Goal: Information Seeking & Learning: Learn about a topic

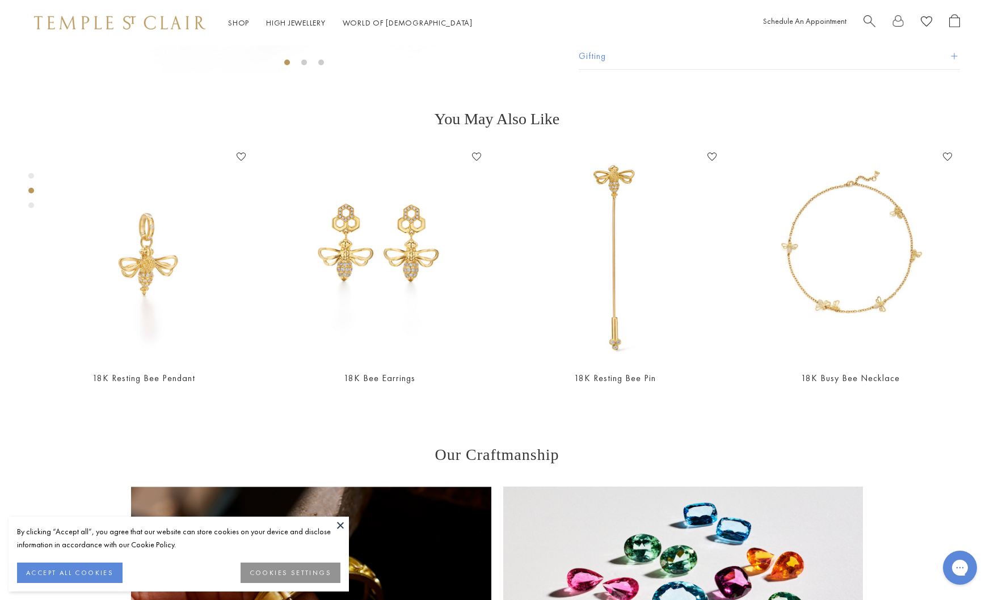
scroll to position [970, 0]
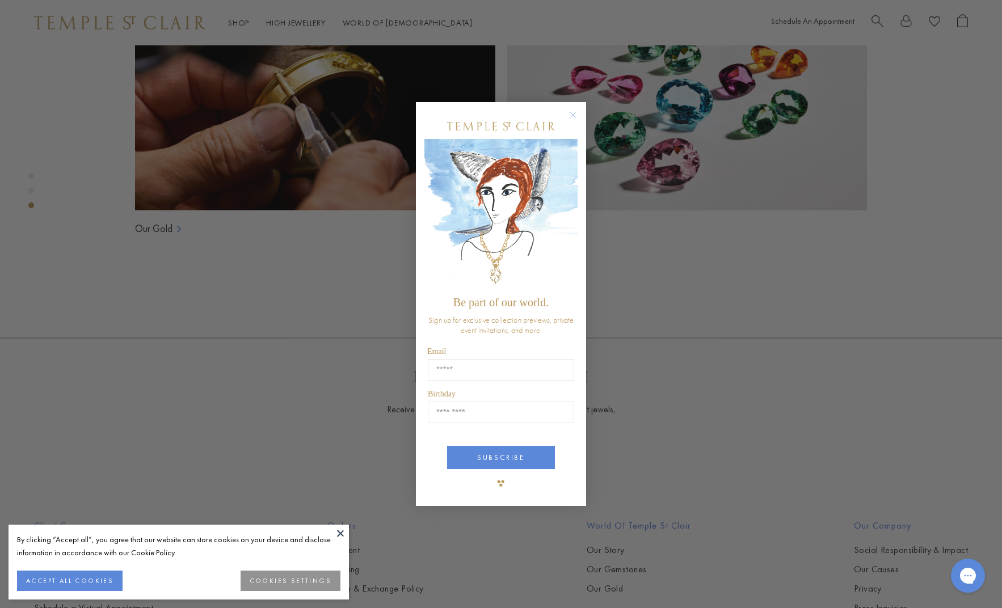
click at [573, 113] on circle "Close dialog" at bounding box center [573, 115] width 14 height 14
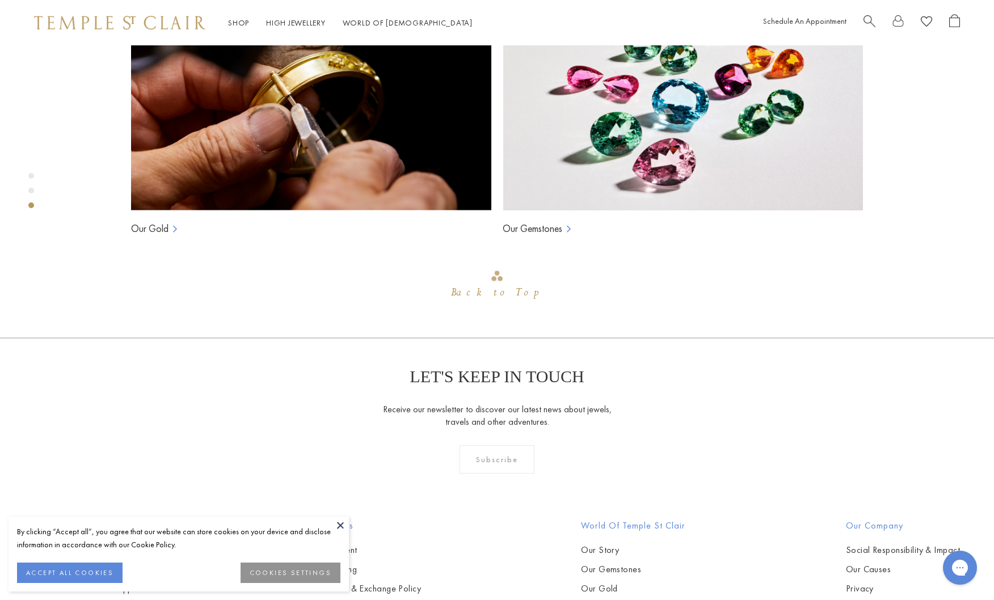
click at [106, 567] on button "ACCEPT ALL COOKIES" at bounding box center [70, 573] width 106 height 20
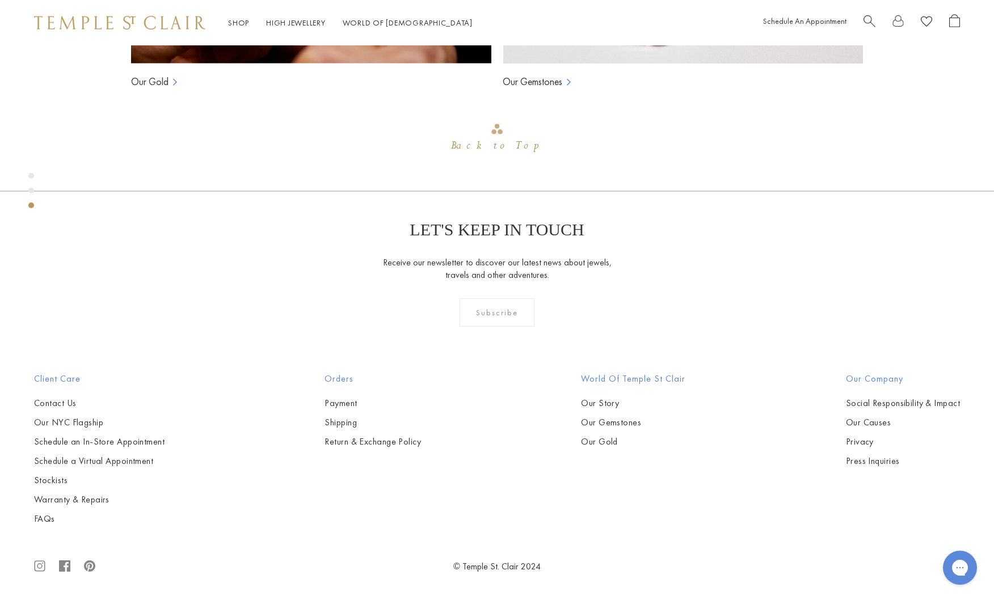
scroll to position [1234, 0]
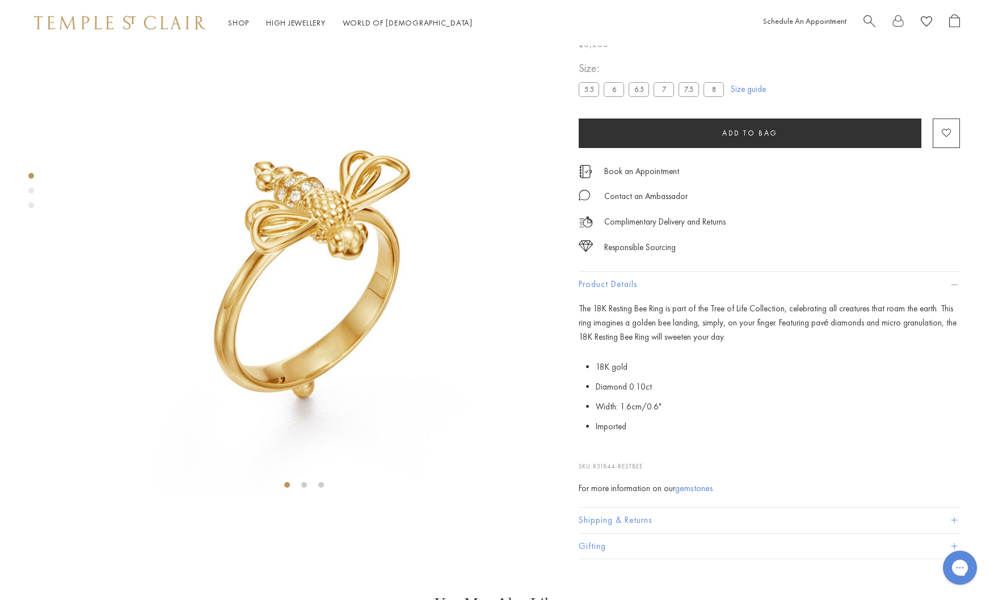
scroll to position [0, 0]
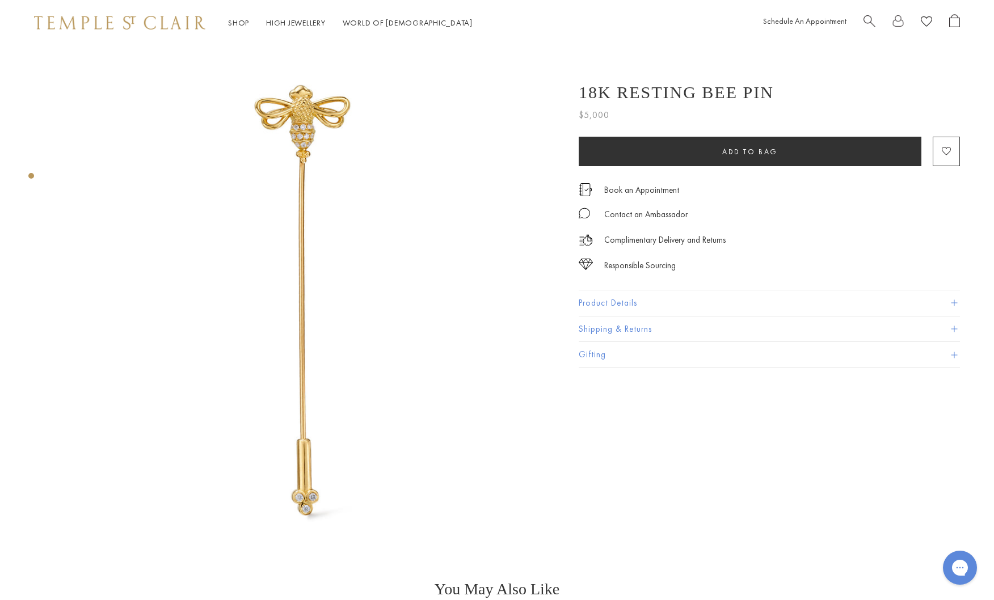
click at [602, 300] on button "Product Details" at bounding box center [769, 303] width 381 height 26
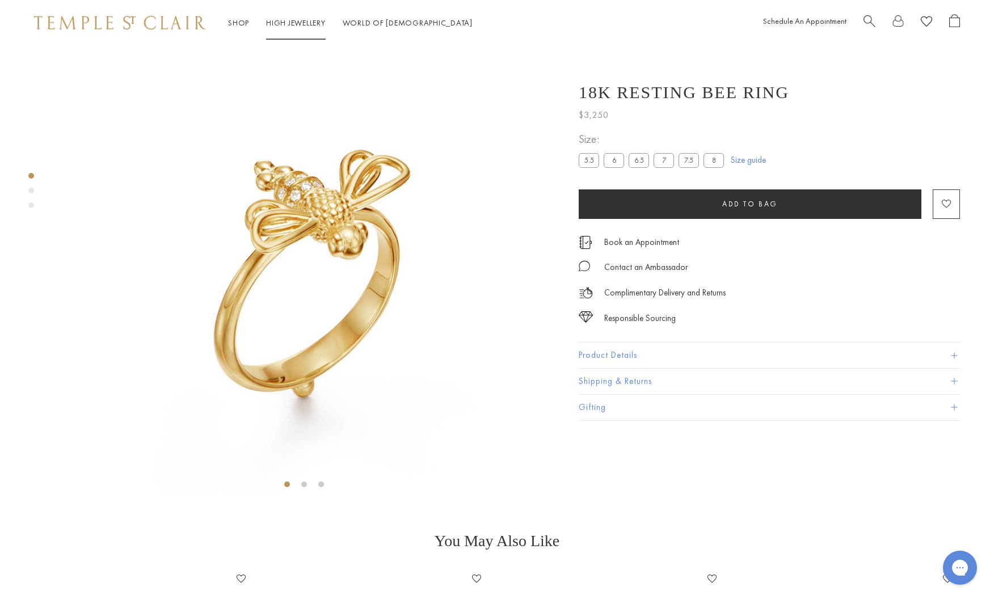
click at [282, 23] on link "High Jewellery High Jewellery" at bounding box center [296, 23] width 60 height 10
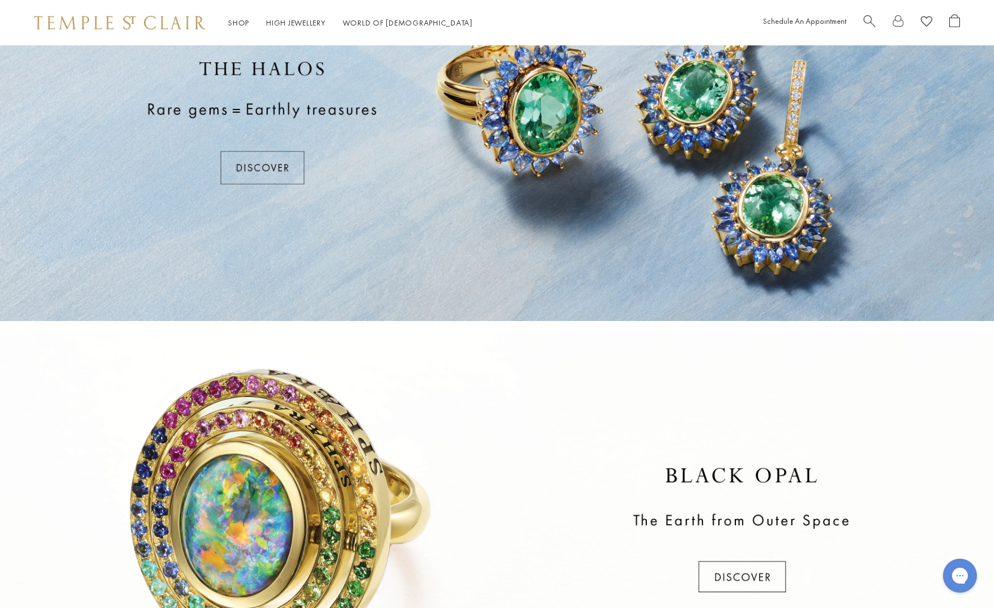
scroll to position [326, 0]
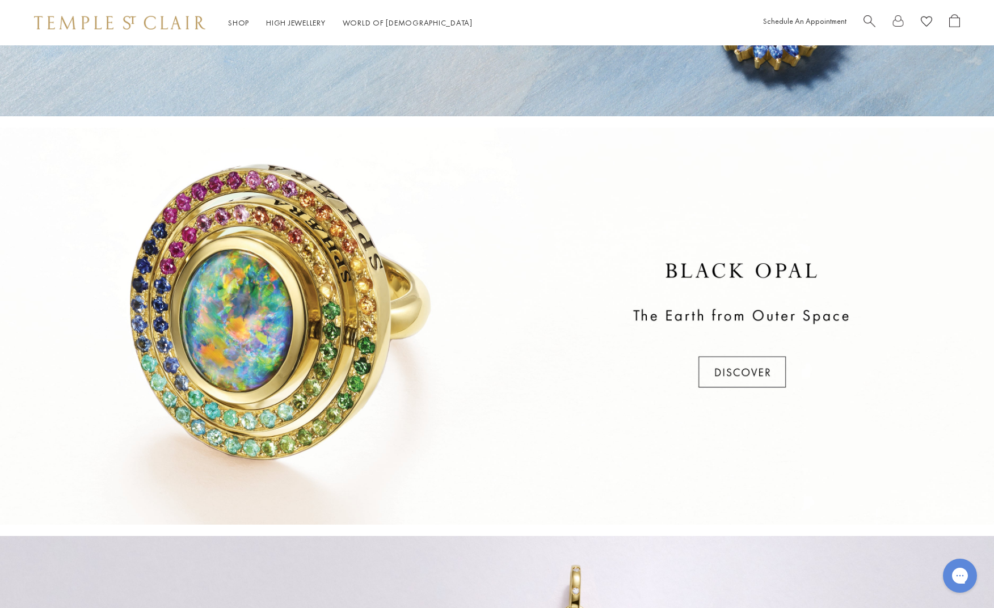
click at [742, 378] on div at bounding box center [497, 326] width 994 height 397
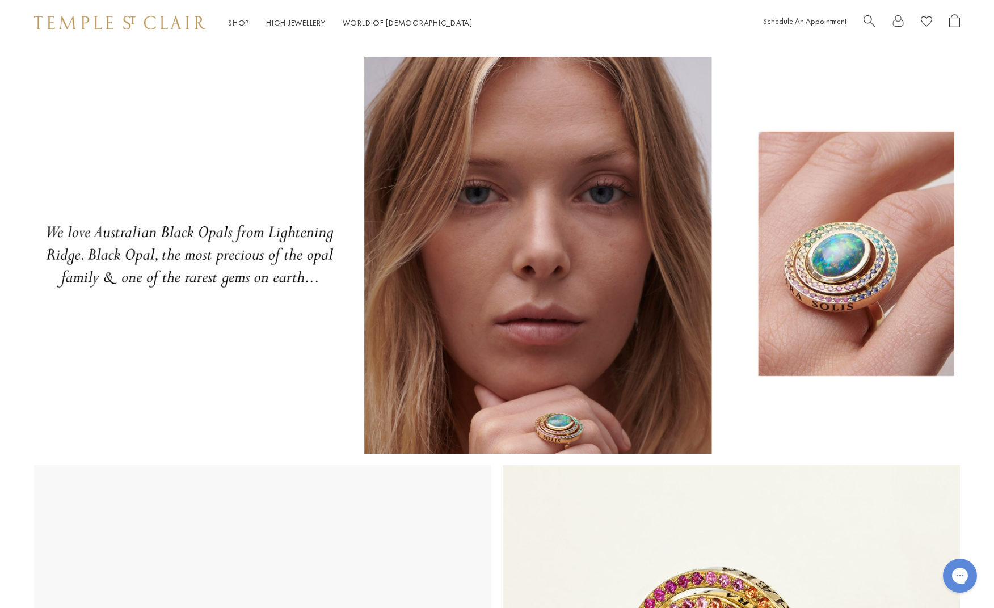
click at [280, 30] on div "Shop Shop Categories Amulets Pendants & Charms Lockets Chains & Leather Cords E…" at bounding box center [363, 23] width 270 height 14
click at [281, 24] on link "High Jewellery High Jewellery" at bounding box center [296, 23] width 60 height 10
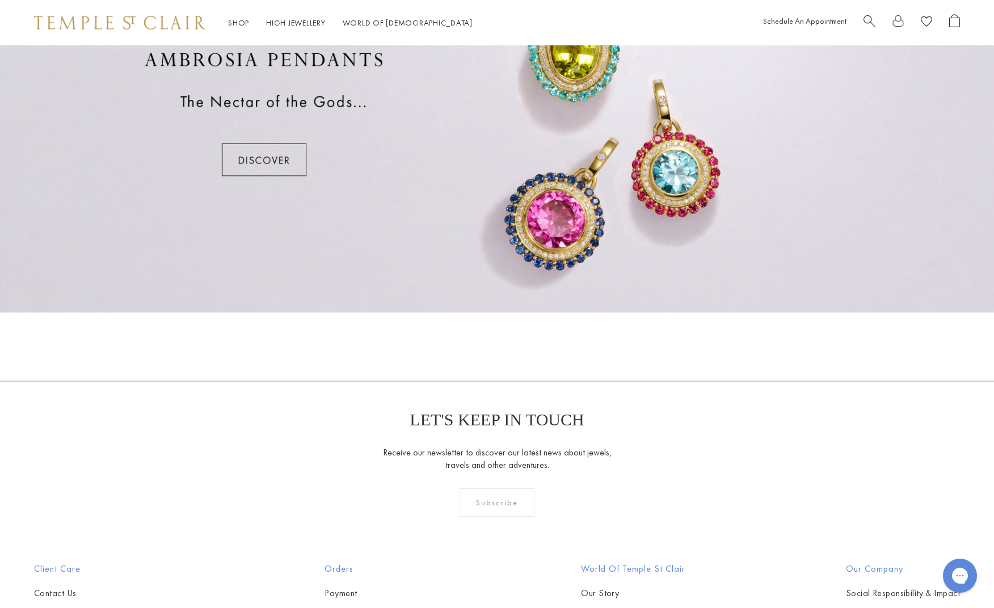
scroll to position [1085, 0]
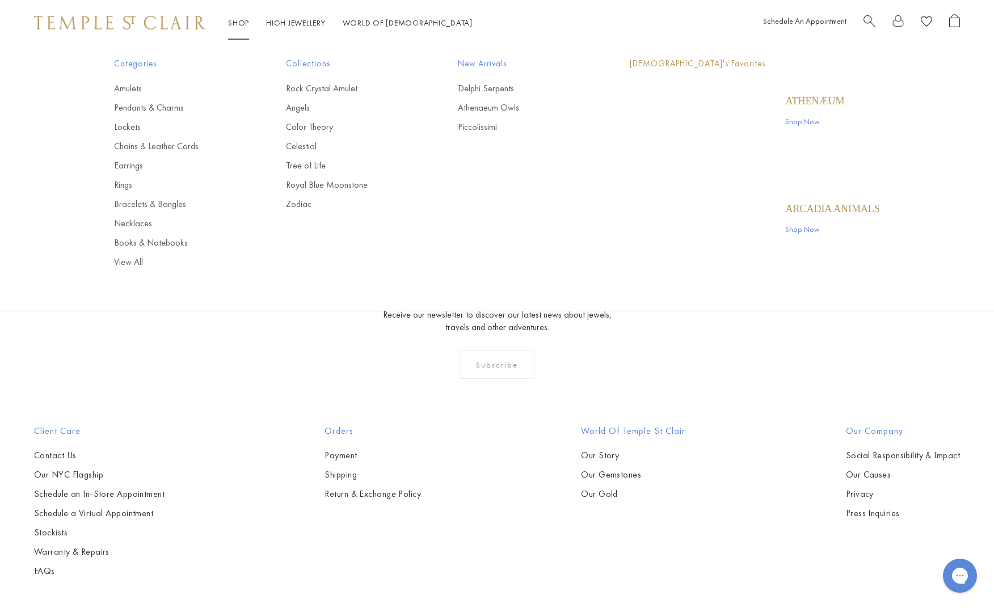
click at [242, 22] on link "Shop Shop" at bounding box center [238, 23] width 21 height 10
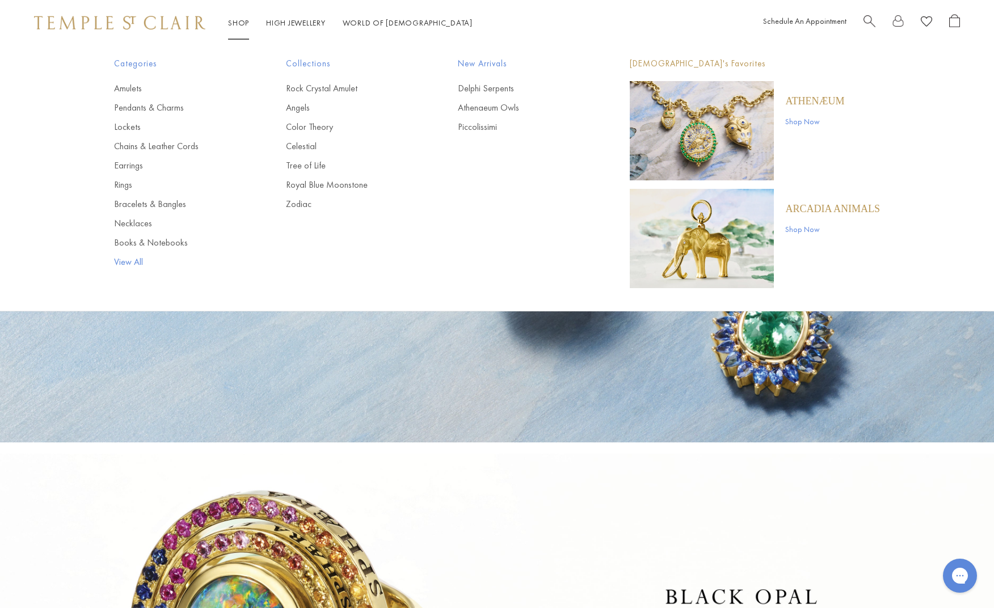
click at [117, 260] on link "View All" at bounding box center [177, 262] width 127 height 12
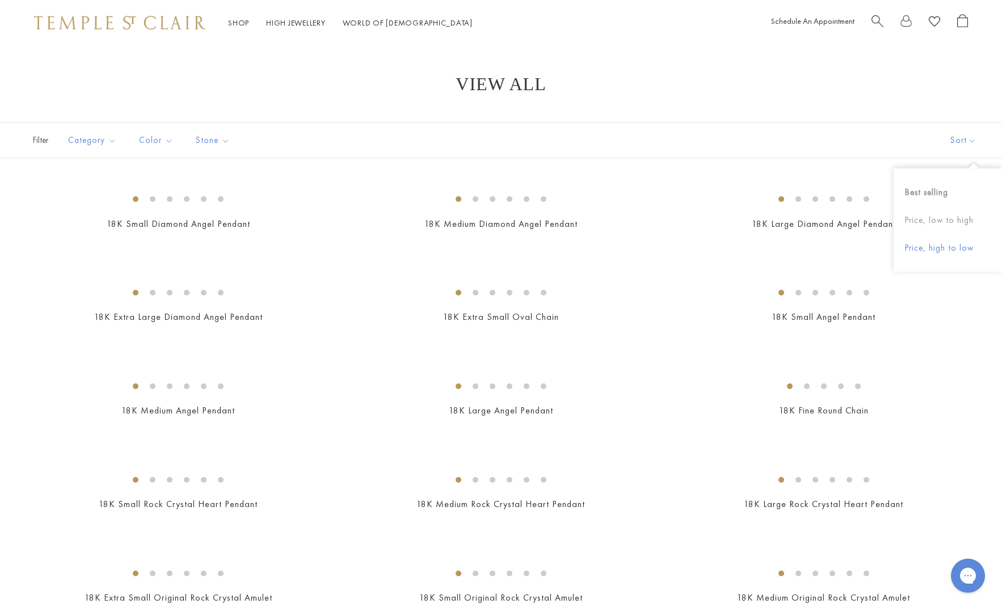
click at [926, 245] on button "Price, high to low" at bounding box center [948, 248] width 108 height 28
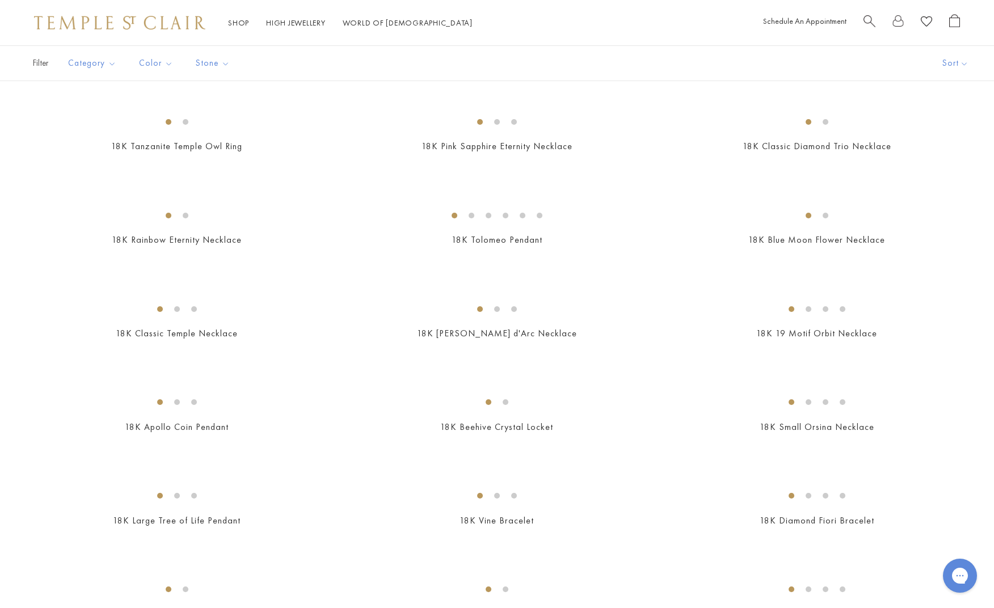
scroll to position [52, 0]
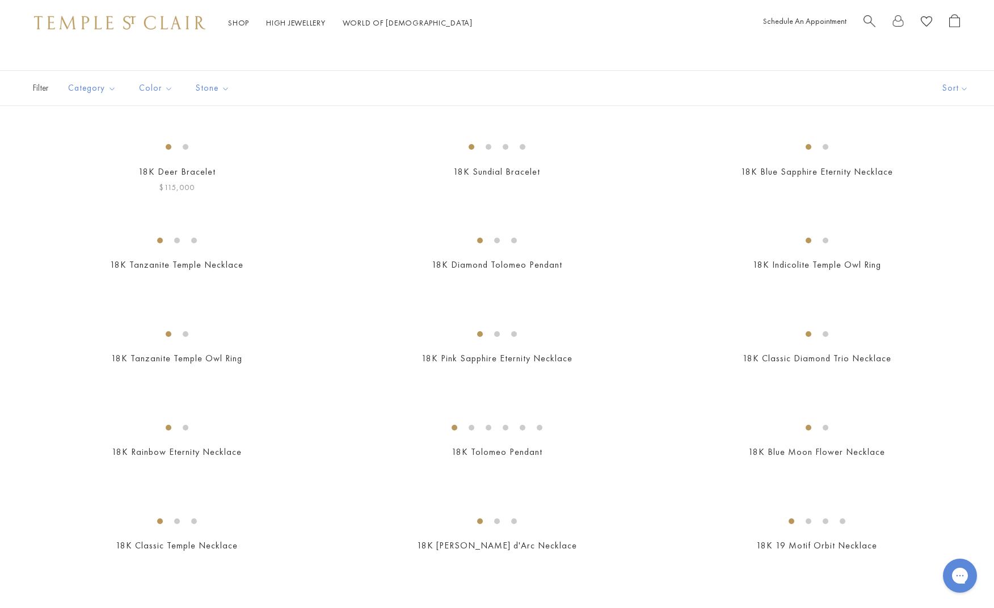
click at [0, 0] on img at bounding box center [0, 0] width 0 height 0
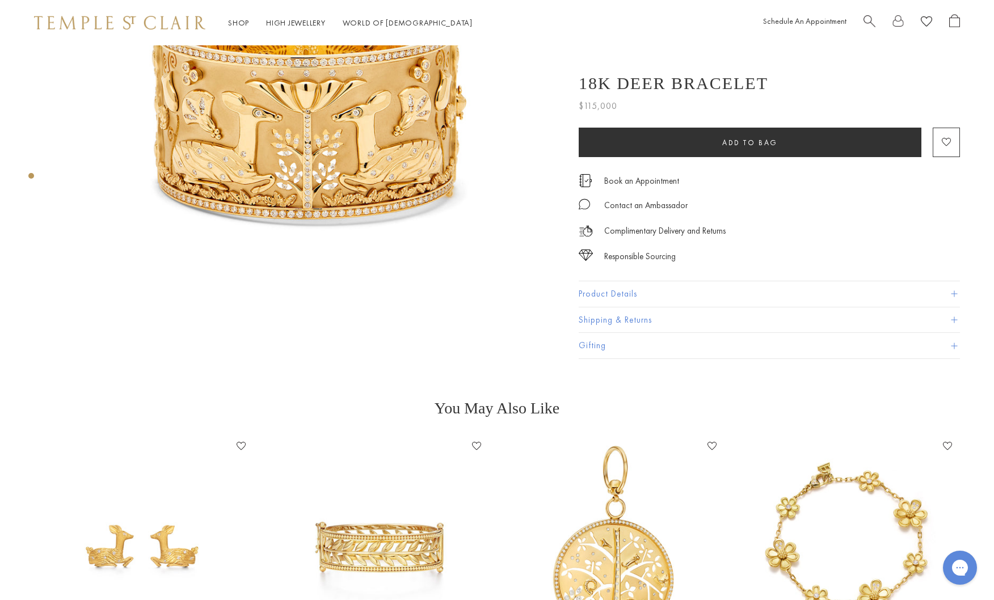
scroll to position [198, 0]
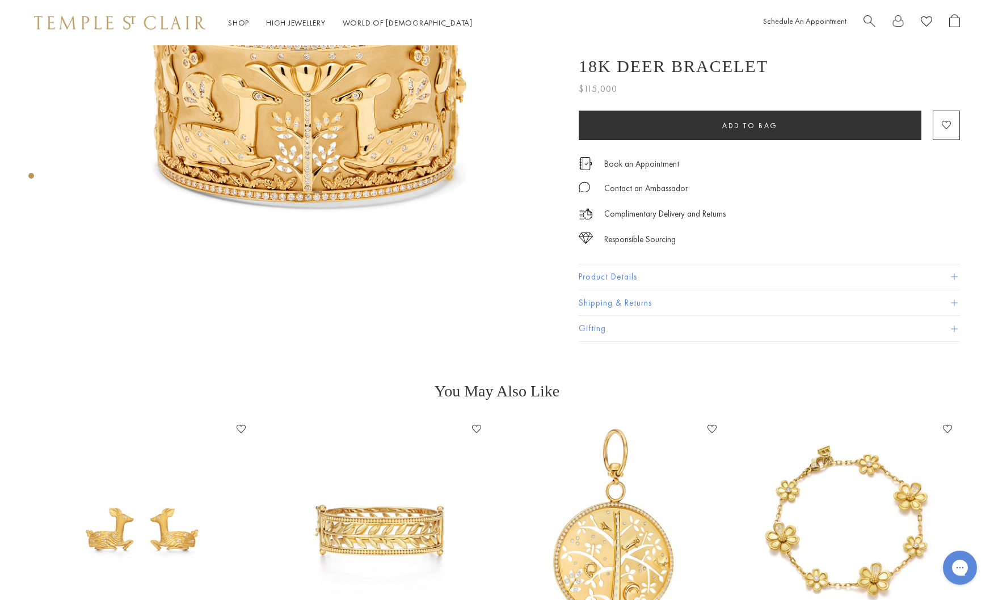
click at [652, 285] on button "Product Details" at bounding box center [769, 277] width 381 height 26
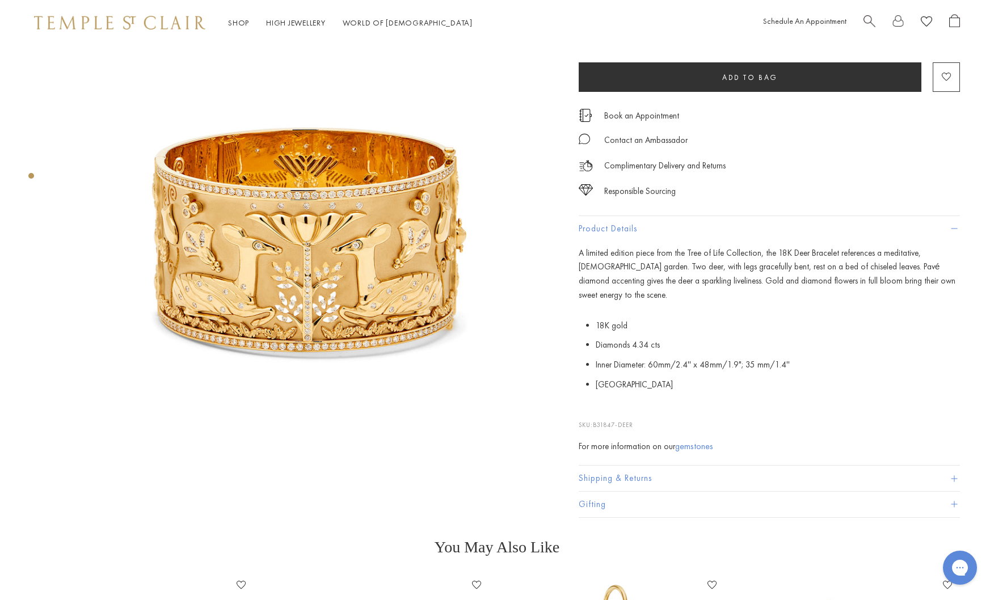
scroll to position [0, 0]
